Goal: Task Accomplishment & Management: Use online tool/utility

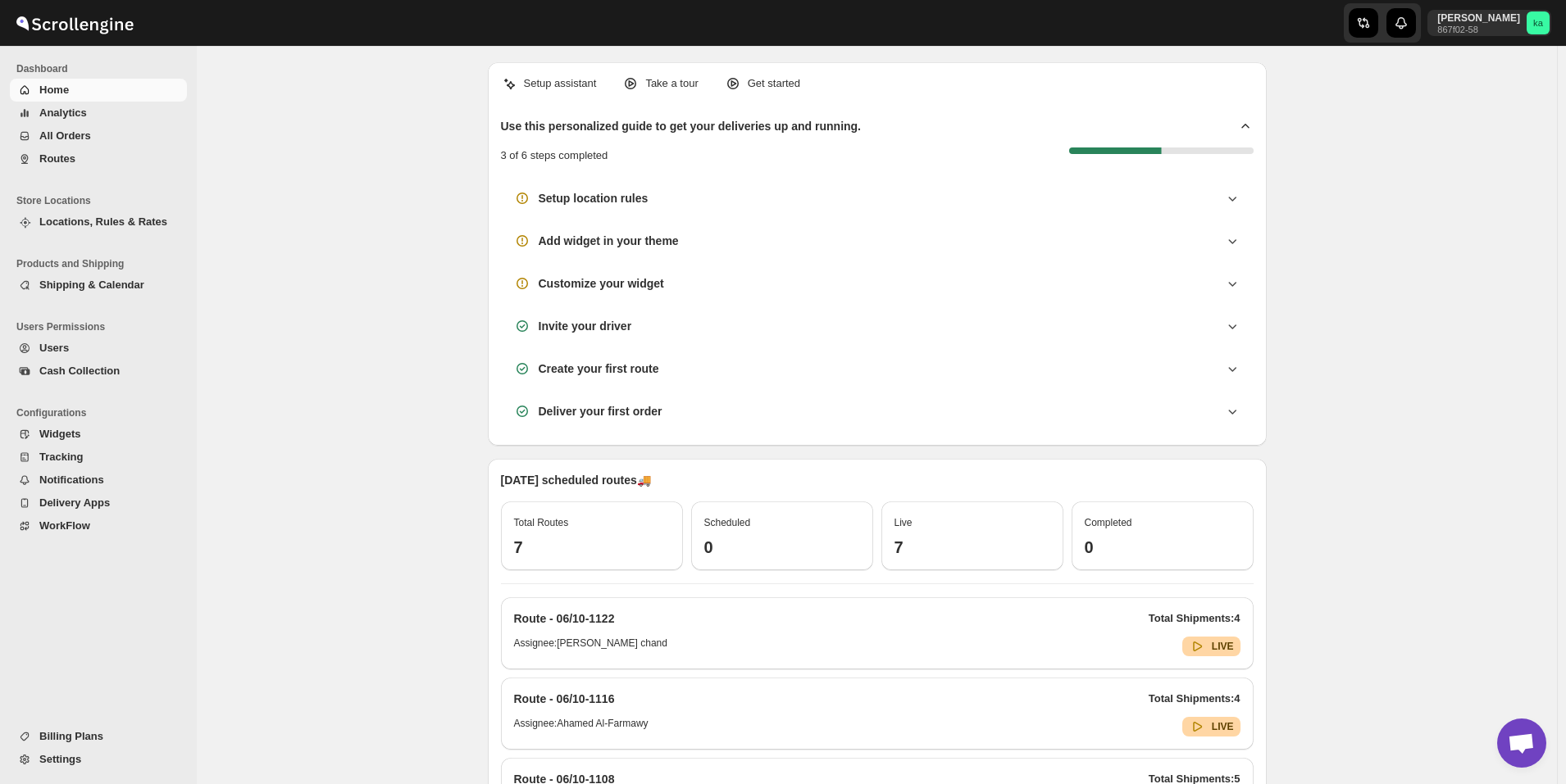
click at [79, 140] on span "All Orders" at bounding box center [65, 135] width 52 height 13
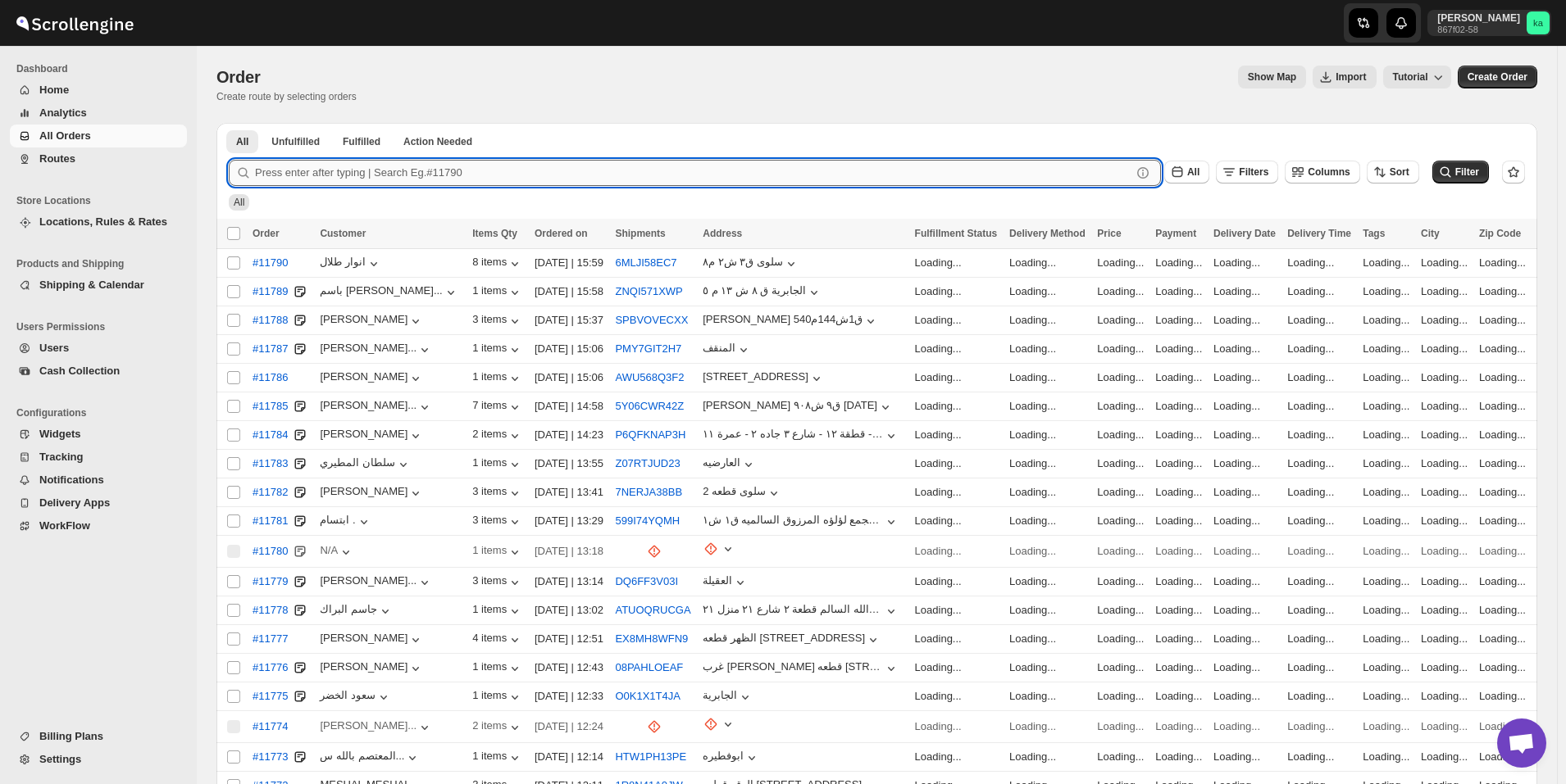
click at [386, 174] on input "text" at bounding box center [693, 173] width 876 height 26
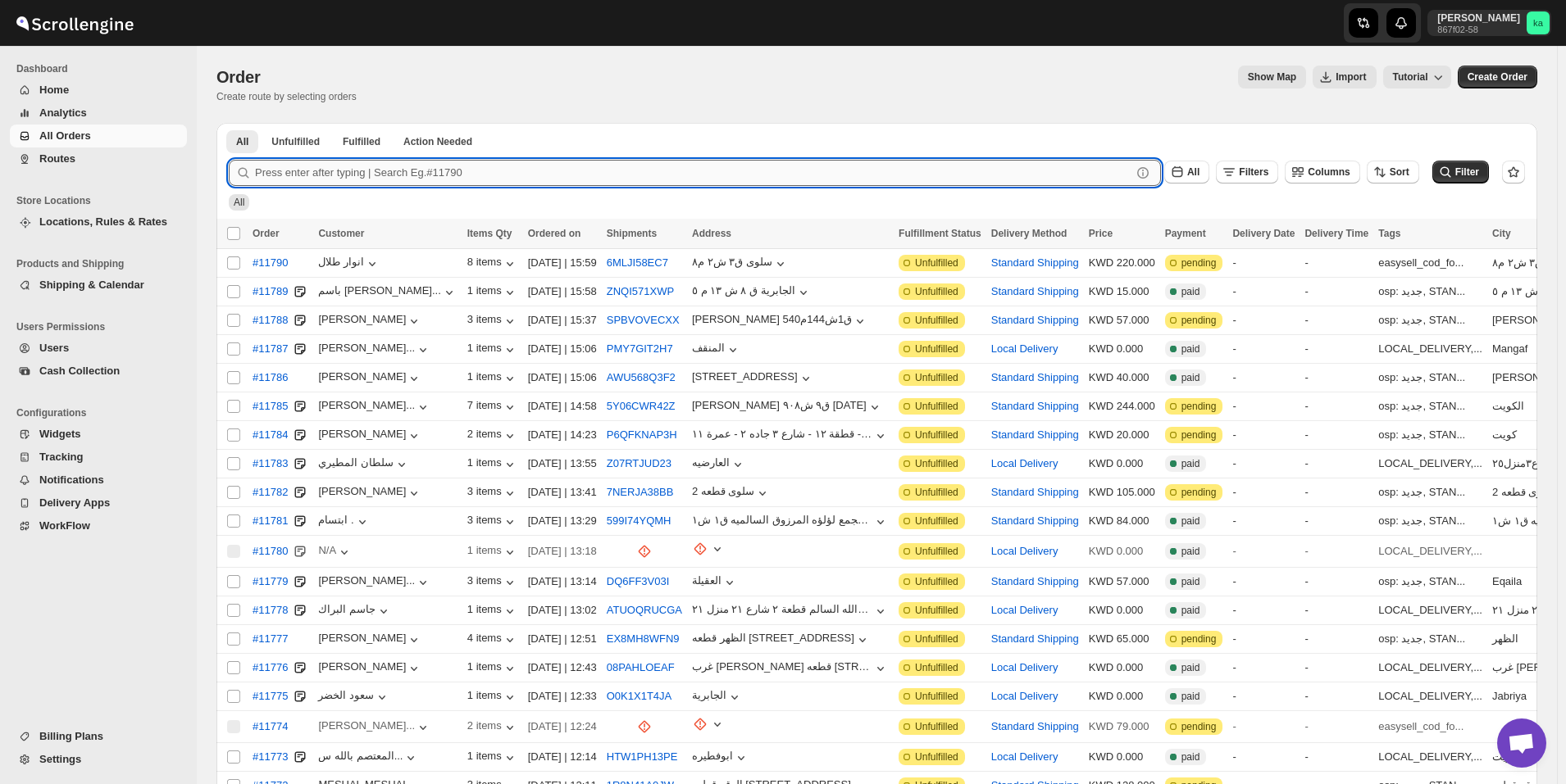
paste input "96597776487"
type input "9"
type input "11790"
click at [229, 123] on button "Submit" at bounding box center [252, 131] width 47 height 18
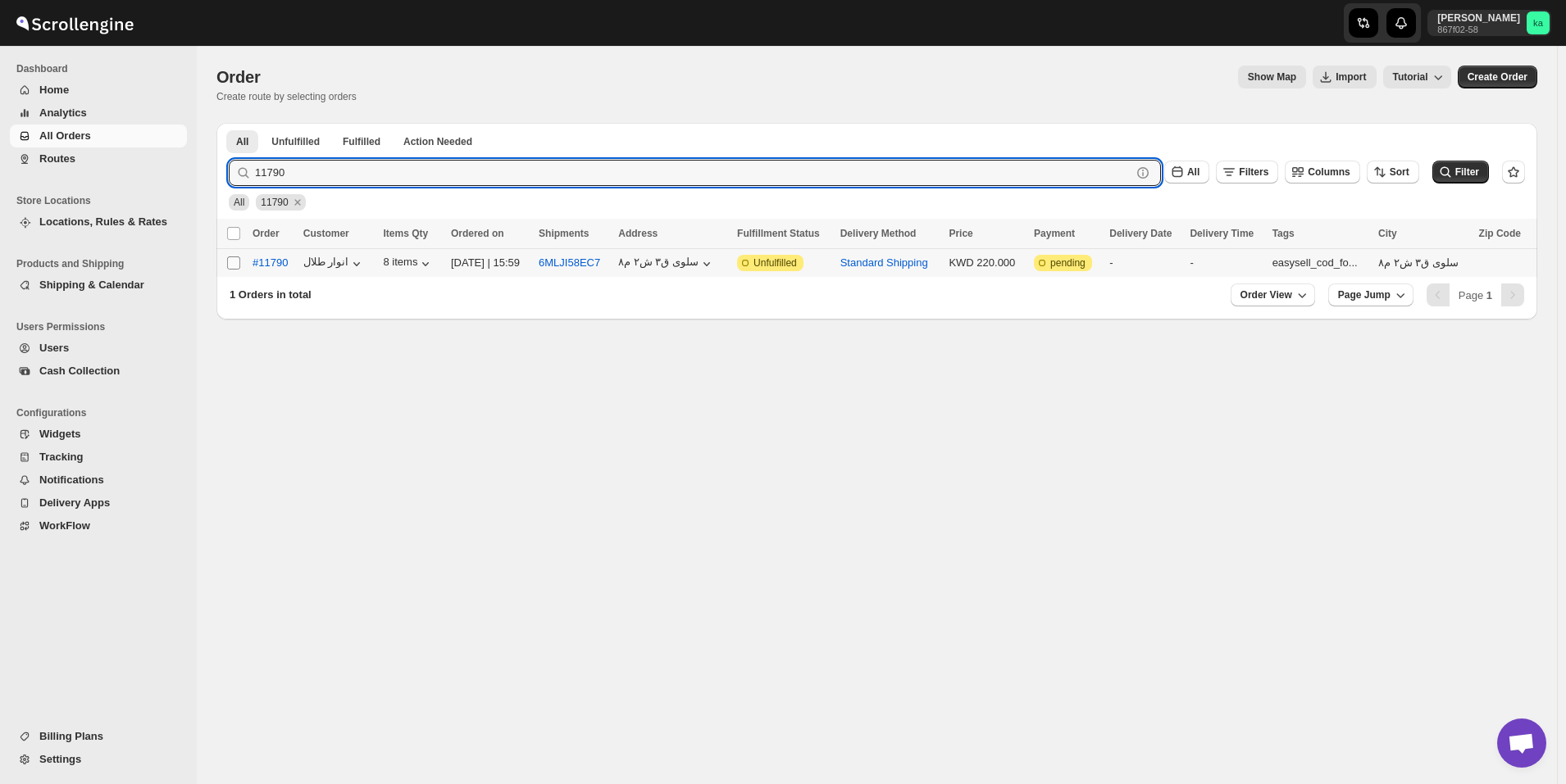
click at [238, 263] on input "Select order" at bounding box center [234, 264] width 13 height 13
checkbox input "true"
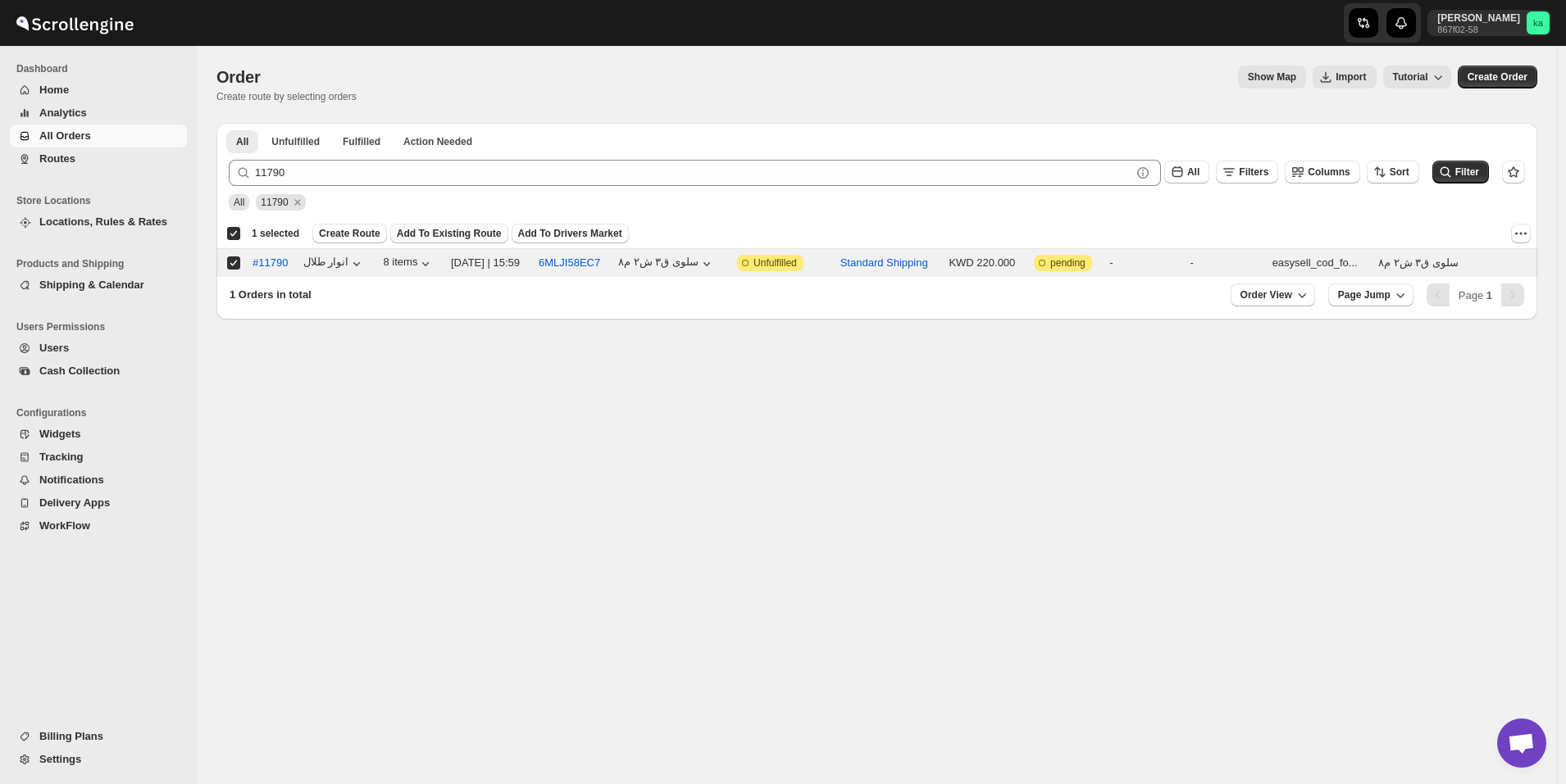
click at [425, 227] on button "Add To Existing Route" at bounding box center [449, 234] width 118 height 20
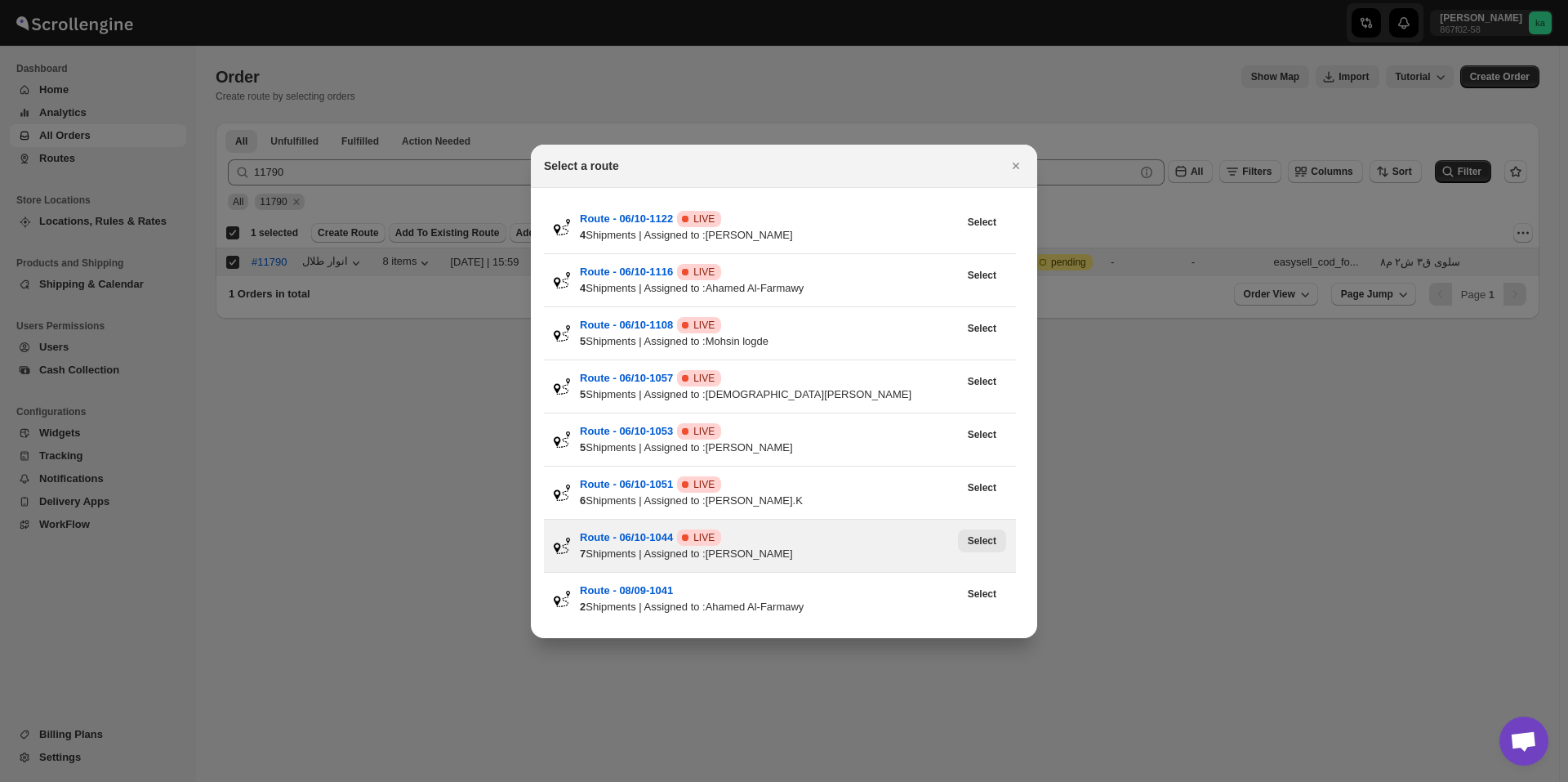
click at [986, 533] on button "Select" at bounding box center [983, 542] width 48 height 23
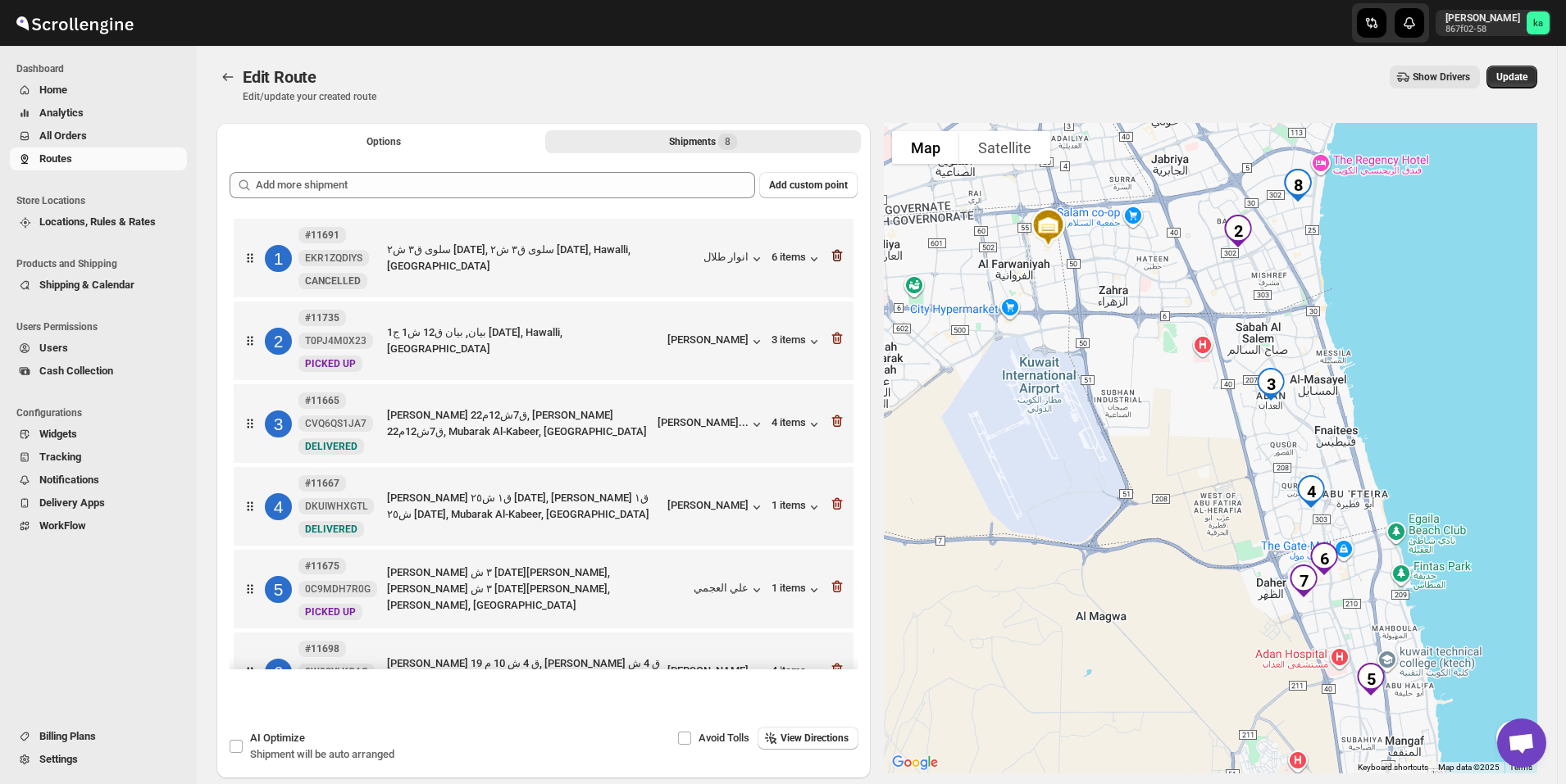
click at [832, 250] on icon "button" at bounding box center [837, 256] width 17 height 17
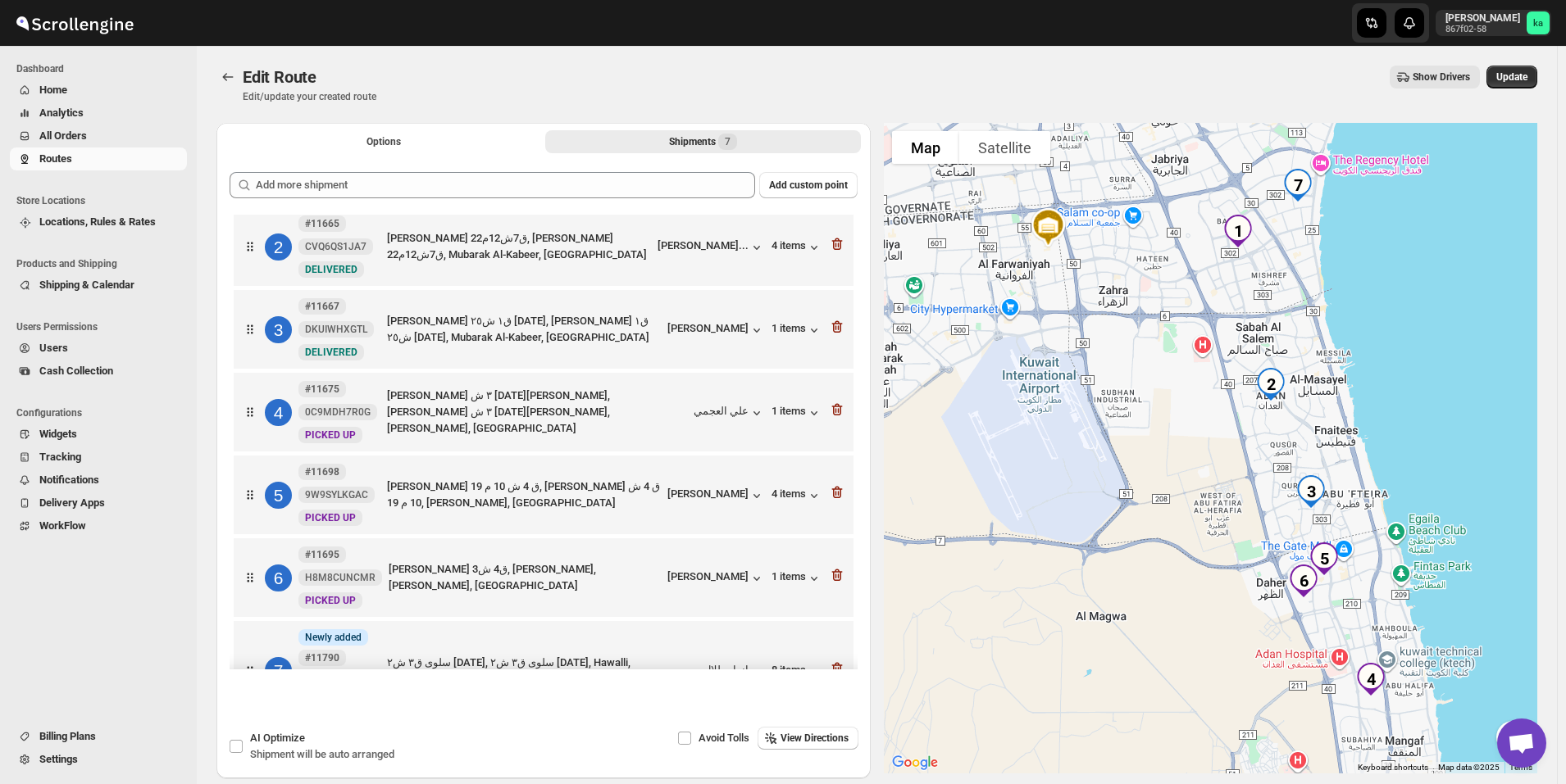
scroll to position [153, 0]
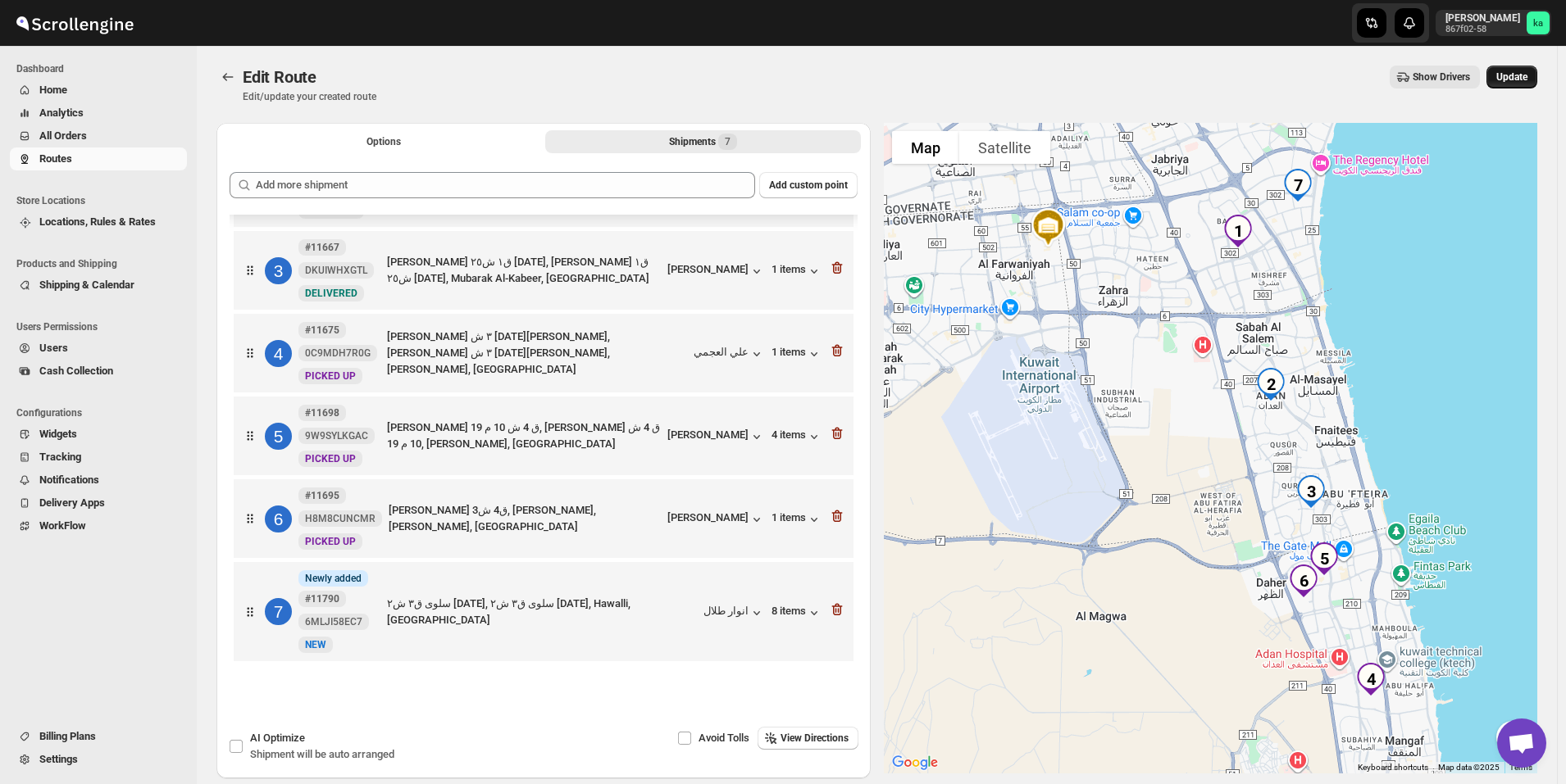
click at [1523, 70] on button "Update" at bounding box center [1511, 78] width 51 height 23
